Goal: Transaction & Acquisition: Book appointment/travel/reservation

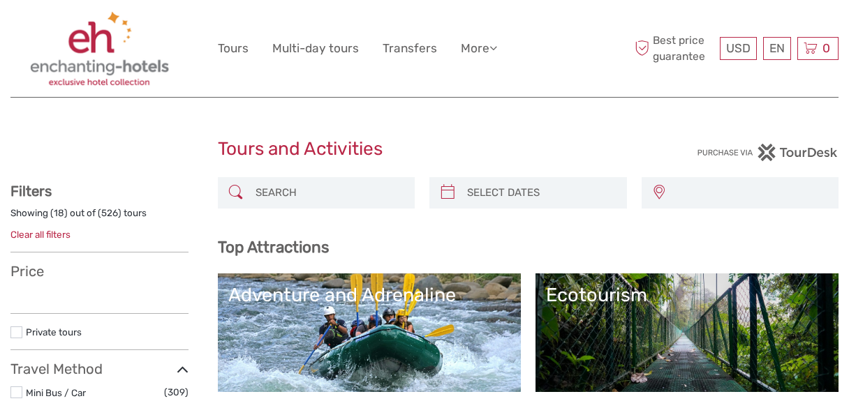
select select
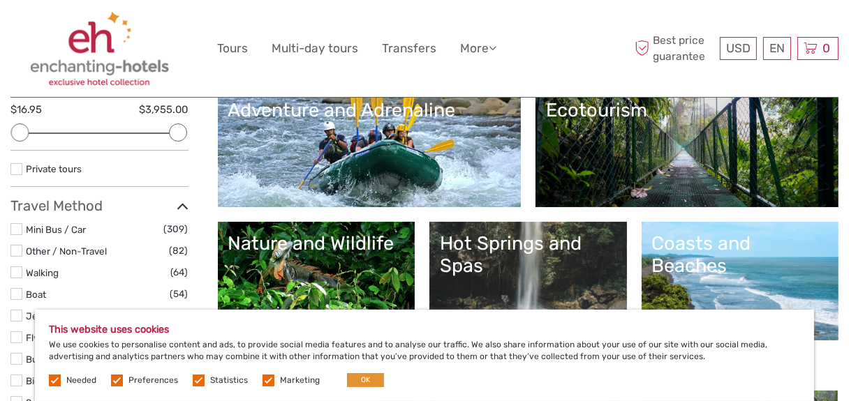
scroll to position [209, 0]
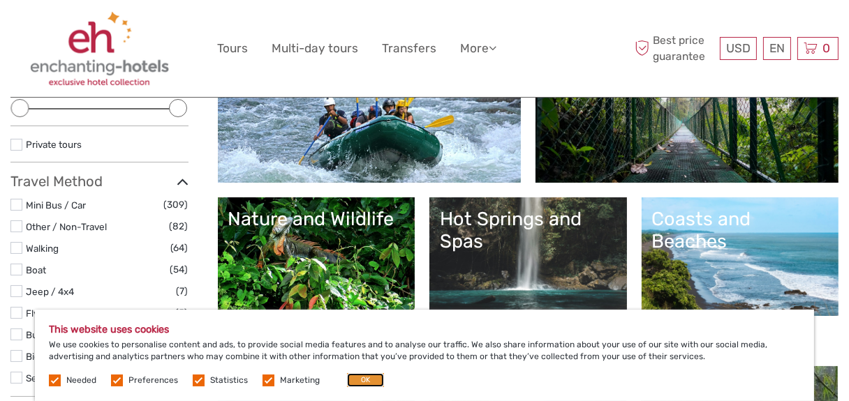
click at [357, 377] on button "OK" at bounding box center [365, 380] width 37 height 14
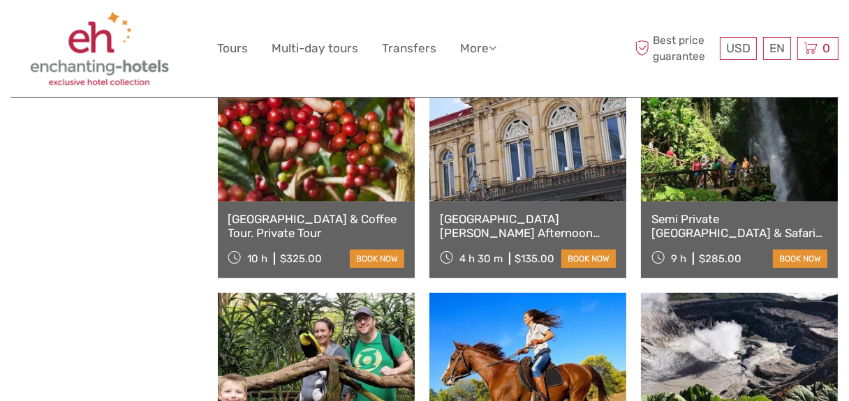
scroll to position [1037, 0]
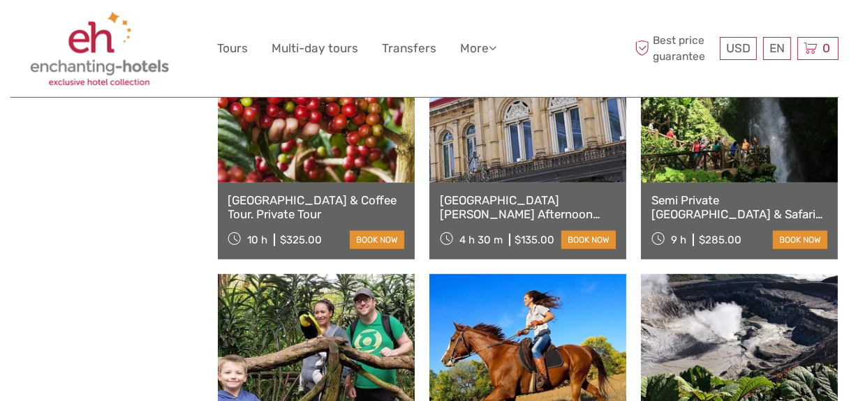
click at [547, 197] on link "San Jose Afternoon City Tour" at bounding box center [528, 207] width 176 height 29
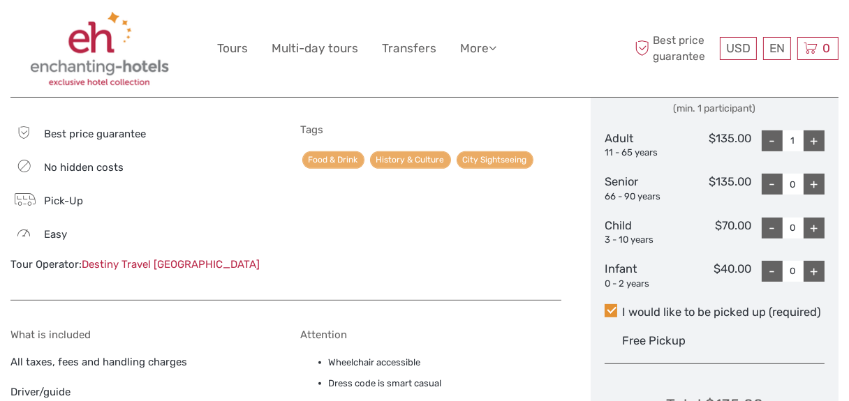
scroll to position [677, 0]
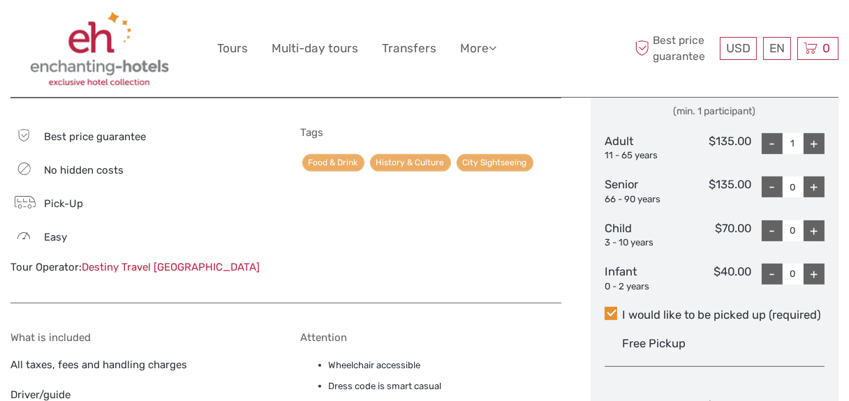
click at [158, 261] on link "Destiny Travel [GEOGRAPHIC_DATA]" at bounding box center [171, 267] width 178 height 13
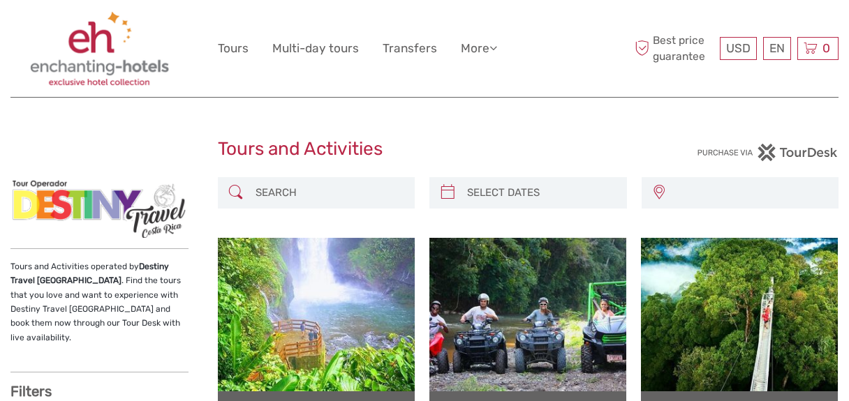
select select
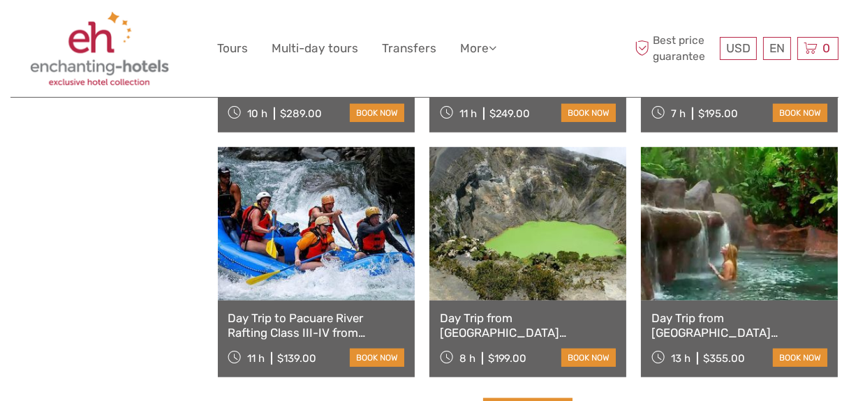
scroll to position [1365, 0]
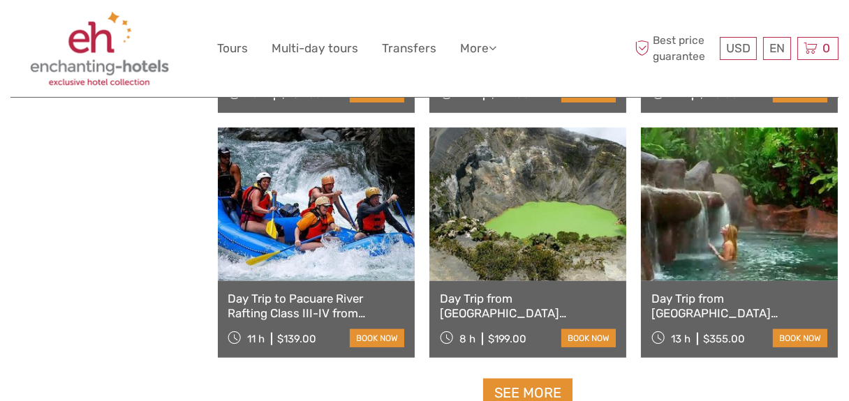
click at [509, 315] on link "Day Trip from [GEOGRAPHIC_DATA][PERSON_NAME] to [GEOGRAPHIC_DATA], [GEOGRAPHIC_…" at bounding box center [528, 306] width 176 height 29
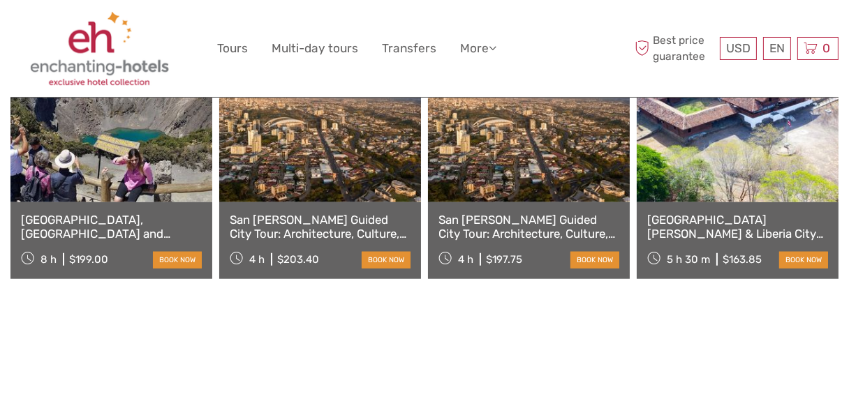
scroll to position [1419, 0]
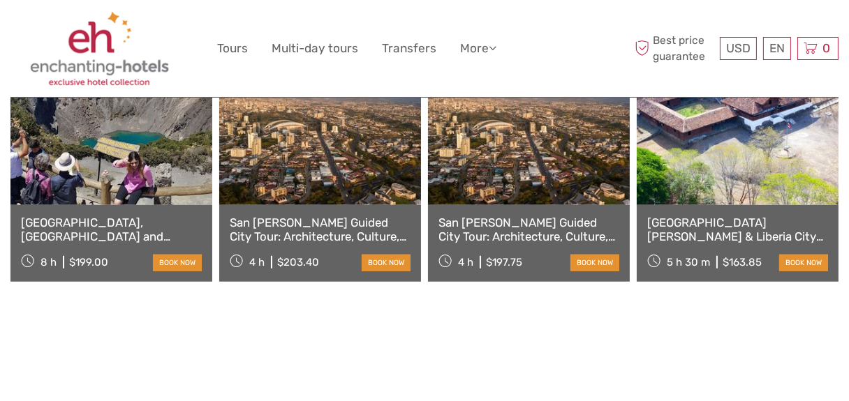
click at [341, 216] on link "San [PERSON_NAME] Guided City Tour: Architecture, Culture, Food and History | P…" at bounding box center [320, 230] width 181 height 29
click at [523, 216] on link "San [PERSON_NAME] Guided City Tour: Architecture, Culture, Food and History." at bounding box center [528, 230] width 181 height 29
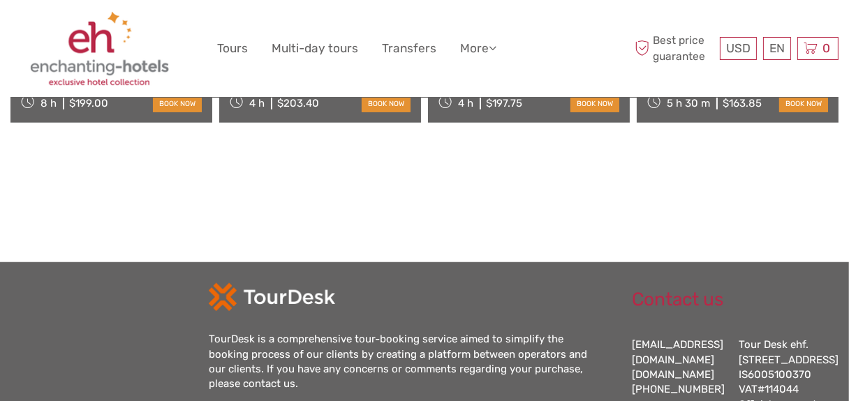
scroll to position [1323, 0]
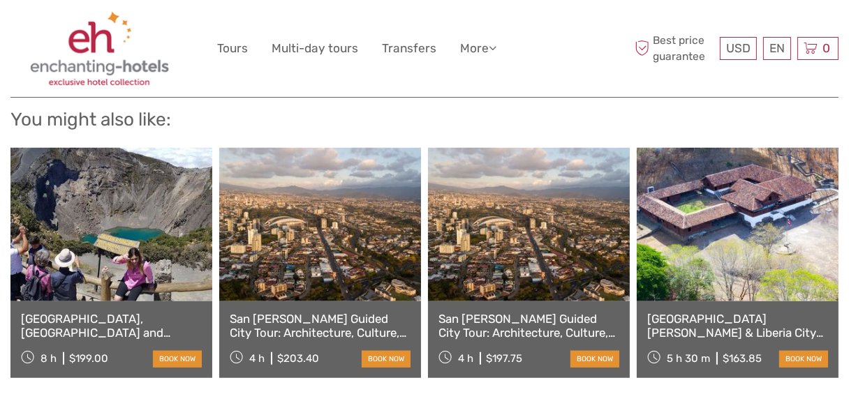
click at [91, 312] on link "[GEOGRAPHIC_DATA], [GEOGRAPHIC_DATA] and [GEOGRAPHIC_DATA] from [GEOGRAPHIC_DAT…" at bounding box center [111, 326] width 181 height 29
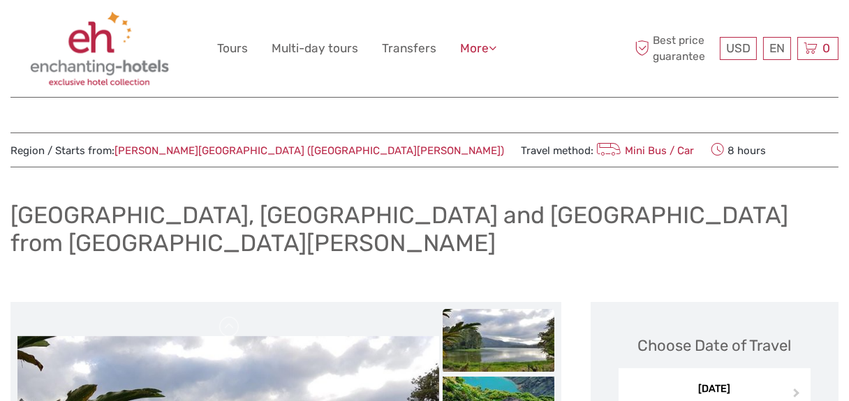
click at [493, 48] on icon at bounding box center [493, 48] width 8 height 12
click at [228, 48] on link "Tours" at bounding box center [233, 48] width 31 height 20
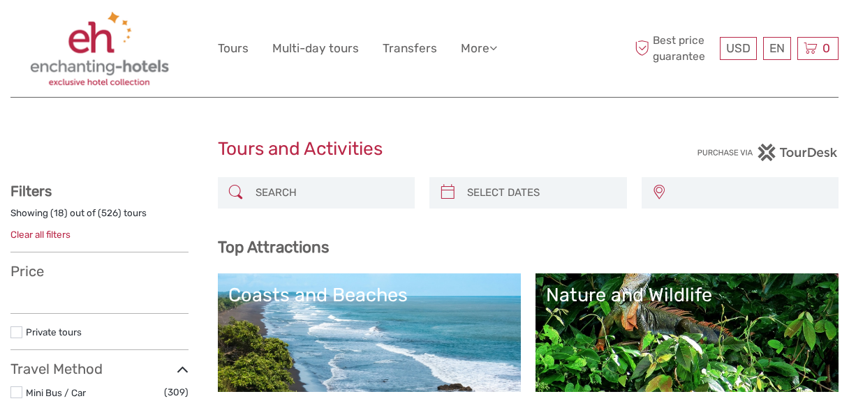
select select
